Goal: Find specific page/section: Find specific page/section

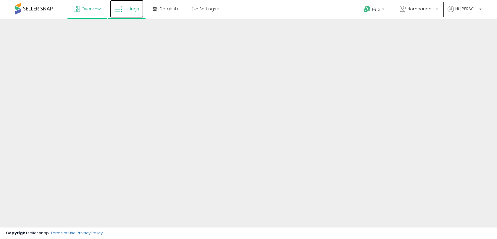
click at [131, 12] on link "Listings" at bounding box center [126, 9] width 33 height 18
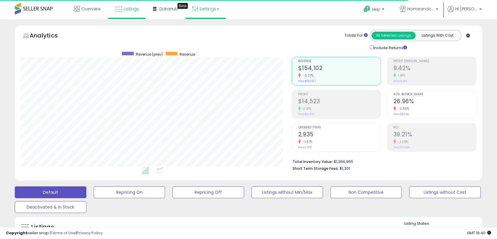
scroll to position [121, 271]
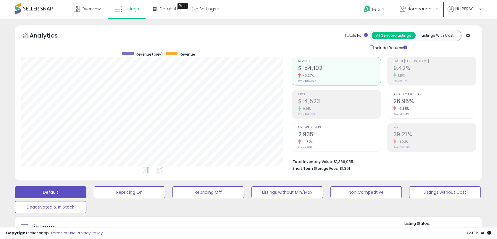
click at [27, 19] on div "Overview Listings Beta" at bounding box center [160, 12] width 328 height 25
click at [32, 12] on span at bounding box center [34, 9] width 38 height 12
click at [34, 10] on span at bounding box center [34, 9] width 38 height 12
